Goal: Task Accomplishment & Management: Use online tool/utility

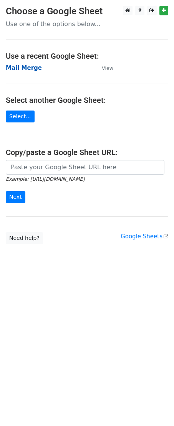
click at [20, 66] on strong "Mail Merge" at bounding box center [24, 68] width 36 height 7
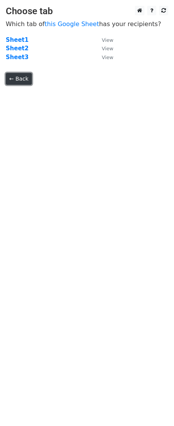
click at [20, 78] on link "← Back" at bounding box center [19, 79] width 26 height 12
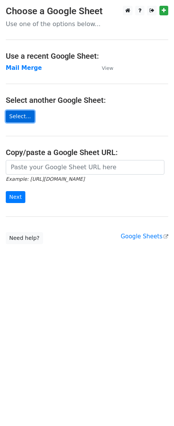
click at [17, 121] on link "Select..." at bounding box center [20, 117] width 29 height 12
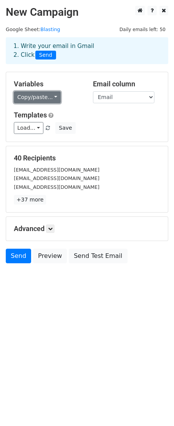
click at [38, 93] on link "Copy/paste..." at bounding box center [37, 97] width 47 height 12
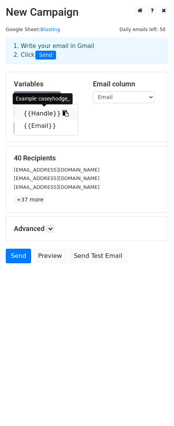
click at [37, 114] on link "{{Handle}}" at bounding box center [46, 114] width 64 height 12
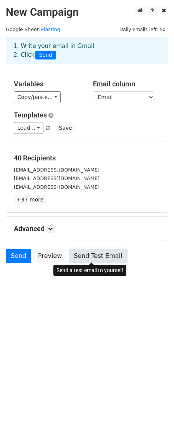
click at [85, 256] on link "Send Test Email" at bounding box center [98, 256] width 58 height 15
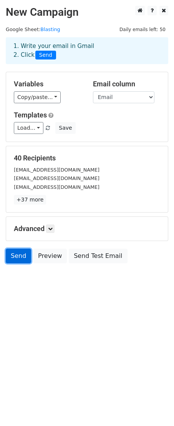
click at [23, 257] on link "Send" at bounding box center [18, 256] width 25 height 15
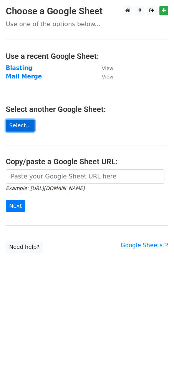
click at [27, 128] on link "Select..." at bounding box center [20, 125] width 29 height 12
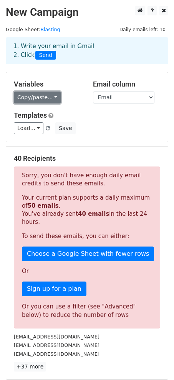
click at [23, 101] on link "Copy/paste..." at bounding box center [37, 97] width 47 height 12
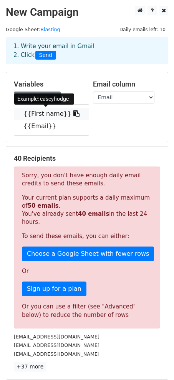
click at [31, 114] on link "{{First name}}" at bounding box center [51, 114] width 75 height 12
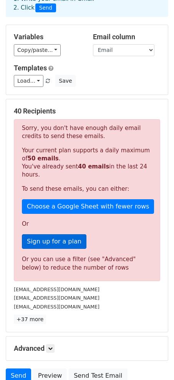
scroll to position [114, 0]
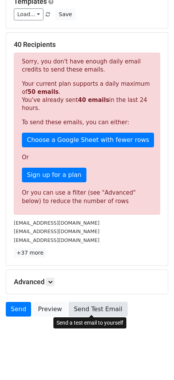
click at [90, 310] on link "Send Test Email" at bounding box center [98, 309] width 58 height 15
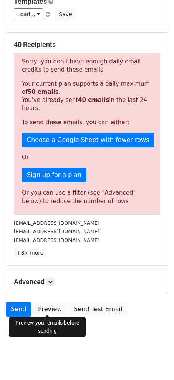
click at [41, 296] on form "Variables Copy/paste... {{First name}} {{Email}} Email column First name Email …" at bounding box center [87, 139] width 163 height 362
click at [43, 307] on link "Preview" at bounding box center [50, 309] width 34 height 15
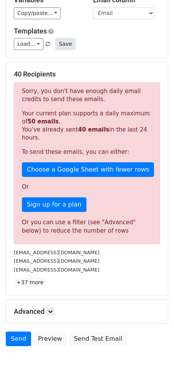
scroll to position [76, 0]
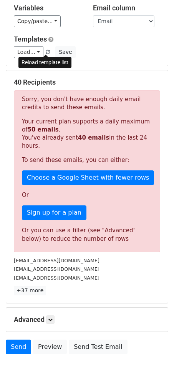
click at [48, 50] on link at bounding box center [48, 52] width 7 height 6
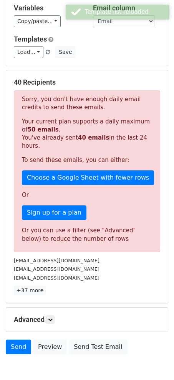
scroll to position [0, 0]
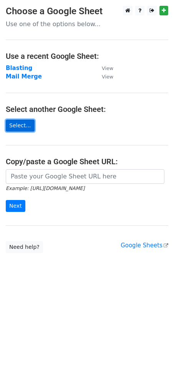
click at [22, 124] on link "Select..." at bounding box center [20, 125] width 29 height 12
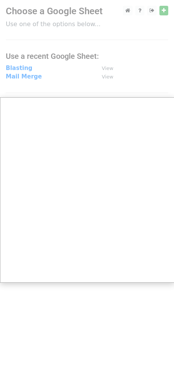
click at [23, 68] on div at bounding box center [87, 190] width 174 height 380
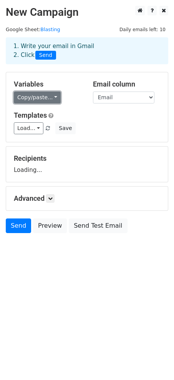
click at [35, 100] on link "Copy/paste..." at bounding box center [37, 97] width 47 height 12
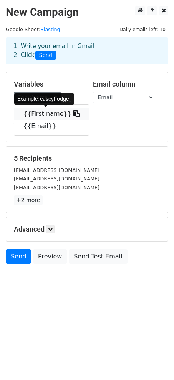
click at [38, 116] on link "{{First name}}" at bounding box center [51, 114] width 75 height 12
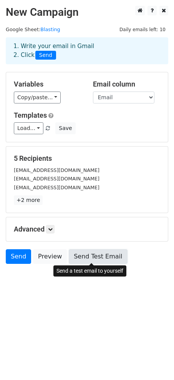
click at [86, 255] on link "Send Test Email" at bounding box center [98, 256] width 58 height 15
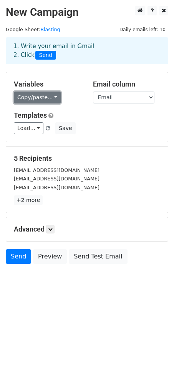
click at [35, 95] on link "Copy/paste..." at bounding box center [37, 97] width 47 height 12
